Goal: Navigation & Orientation: Find specific page/section

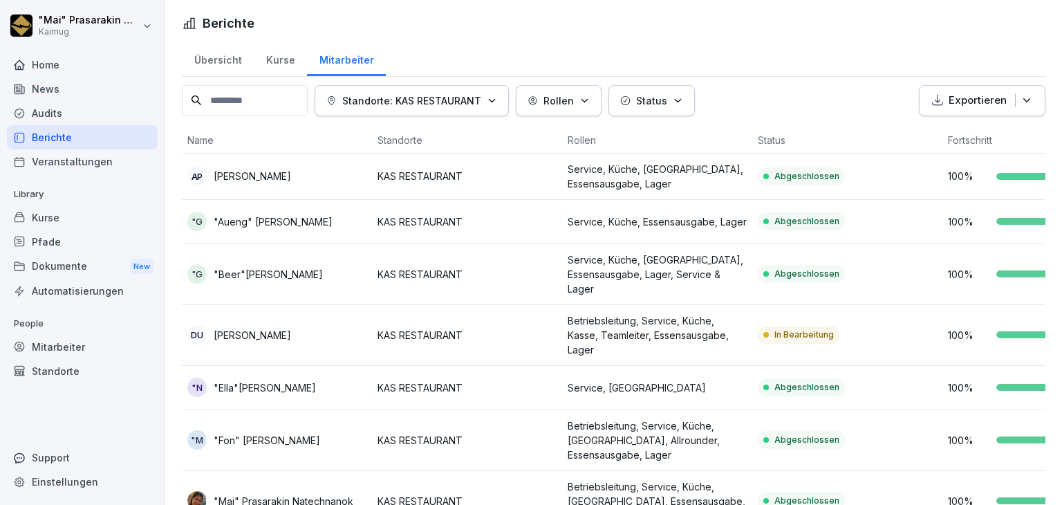
click at [221, 58] on div "Übersicht" at bounding box center [218, 58] width 72 height 35
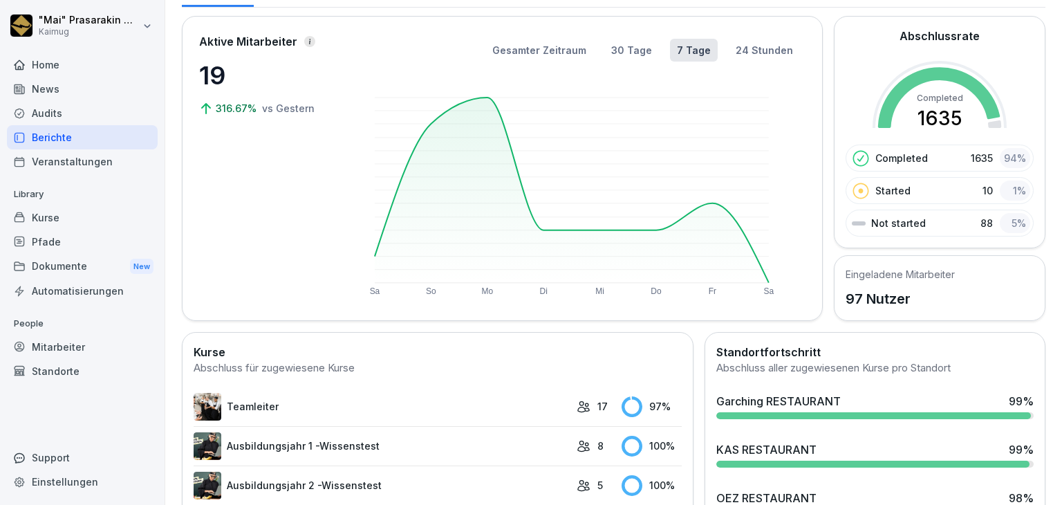
scroll to position [207, 0]
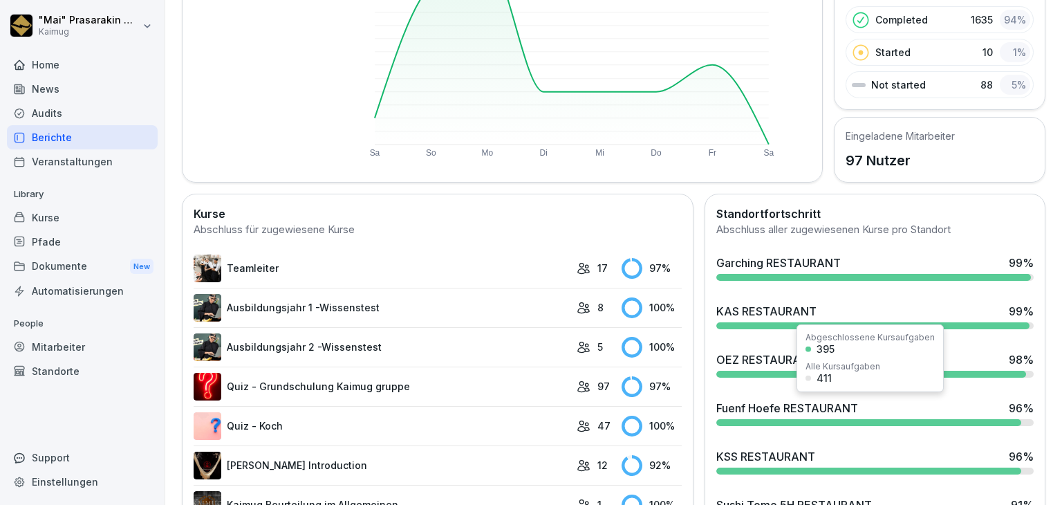
click at [786, 361] on div "OEZ RESTAURANT" at bounding box center [766, 359] width 100 height 17
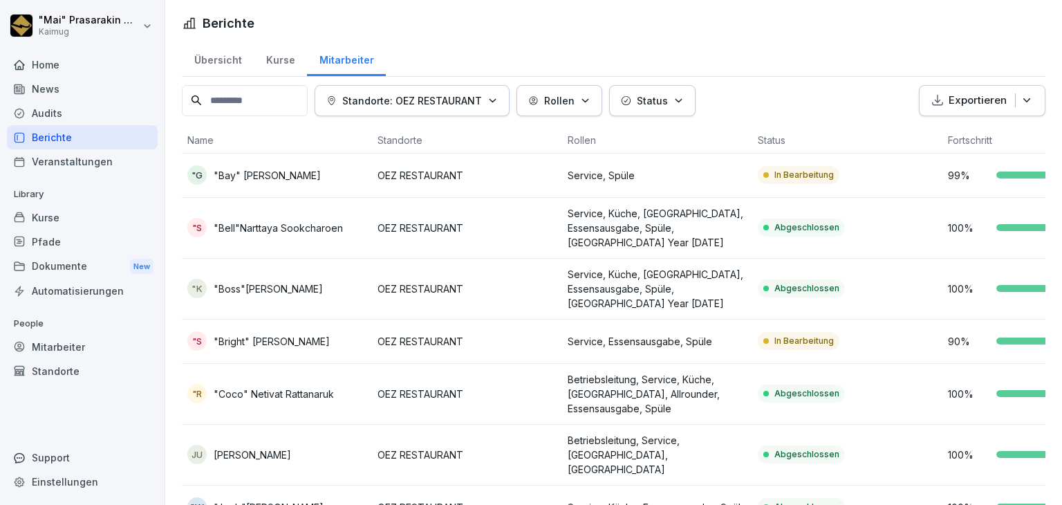
drag, startPoint x: 199, startPoint y: 55, endPoint x: 205, endPoint y: 59, distance: 7.5
click at [199, 55] on div "Übersicht" at bounding box center [218, 58] width 72 height 35
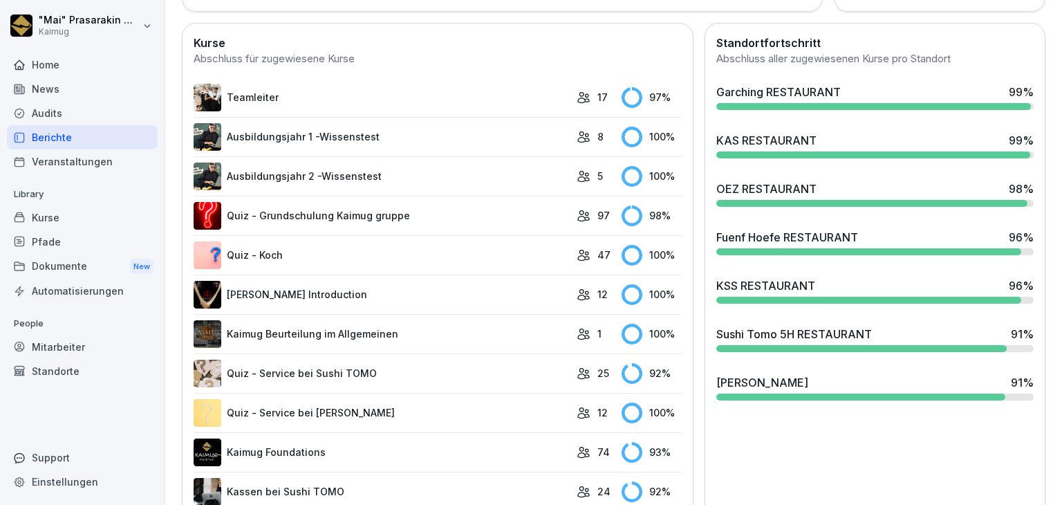
scroll to position [346, 0]
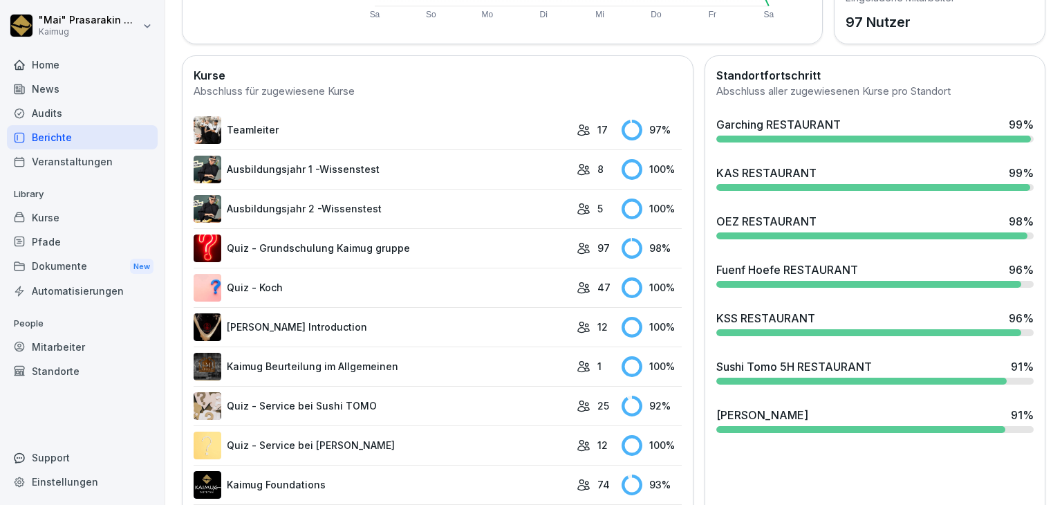
click at [778, 272] on div "Fuenf Hoefe RESTAURANT" at bounding box center [787, 269] width 142 height 17
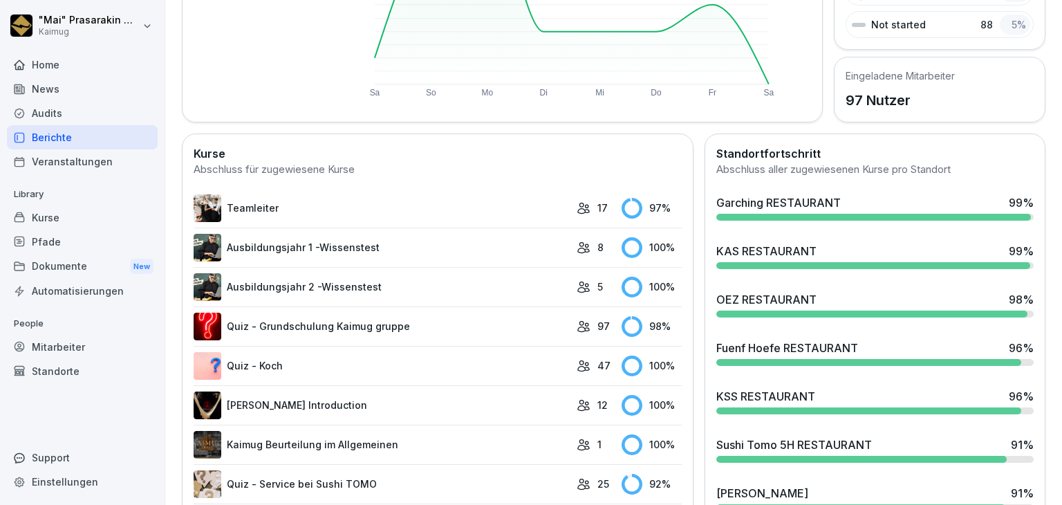
scroll to position [415, 0]
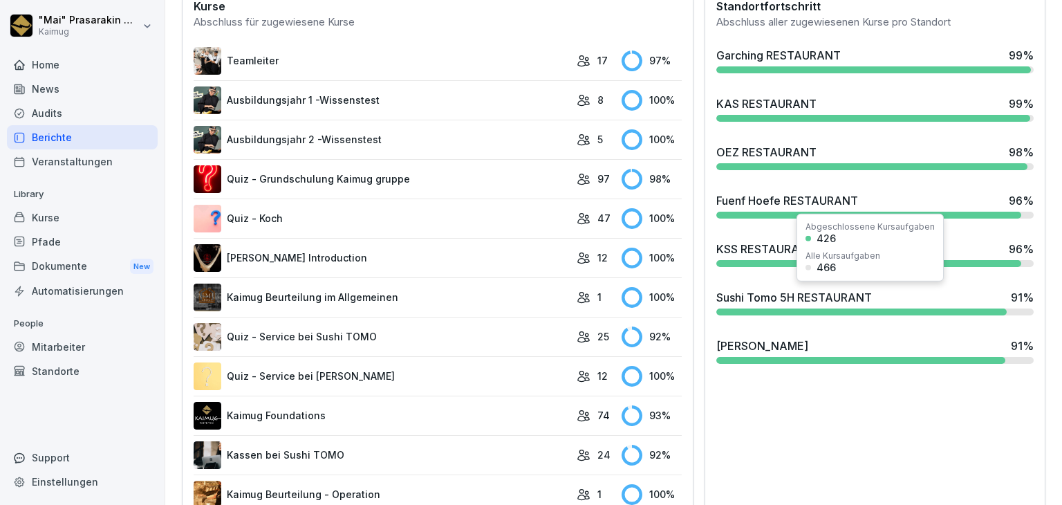
click at [769, 297] on div "Sushi Tomo 5H RESTAURANT" at bounding box center [794, 297] width 156 height 17
